Goal: Information Seeking & Learning: Understand process/instructions

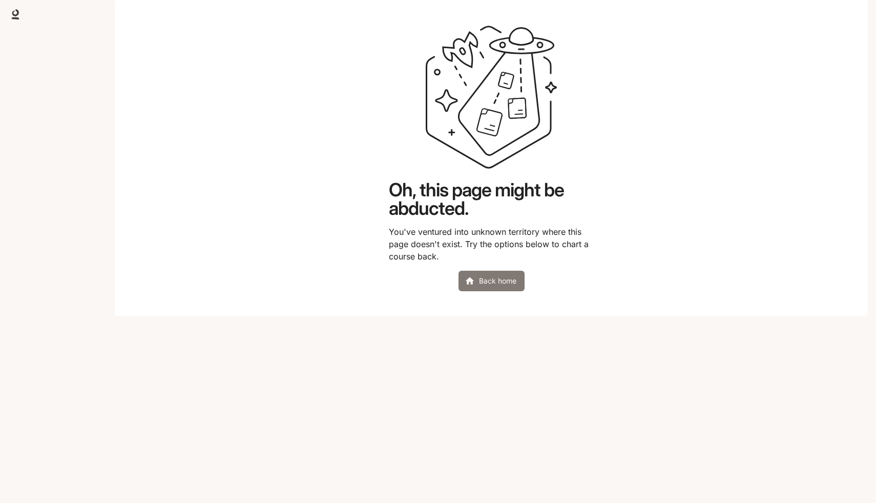
click at [508, 291] on link "Back home" at bounding box center [492, 281] width 66 height 20
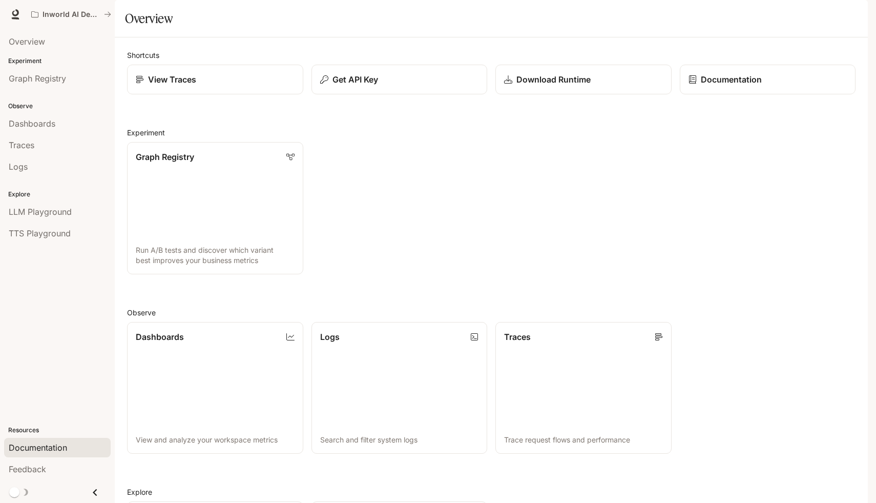
click at [61, 449] on span "Documentation" at bounding box center [38, 447] width 58 height 12
